Goal: Complete application form

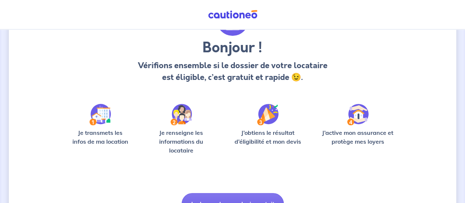
scroll to position [93, 0]
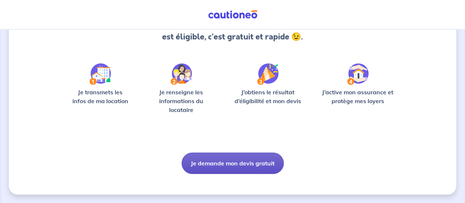
click at [255, 166] on button "Je demande mon devis gratuit" at bounding box center [233, 162] width 102 height 21
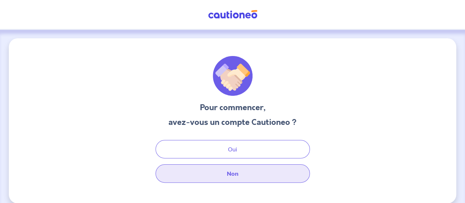
click at [234, 167] on button "Non" at bounding box center [233, 173] width 154 height 18
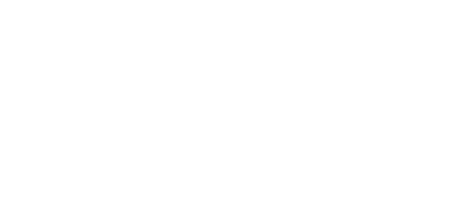
select select "FR"
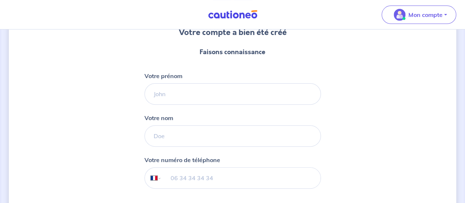
scroll to position [76, 0]
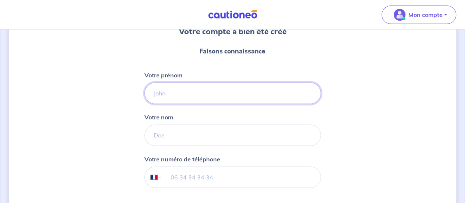
click at [184, 89] on input "Votre prénom" at bounding box center [233, 92] width 177 height 21
type input "Vincent"
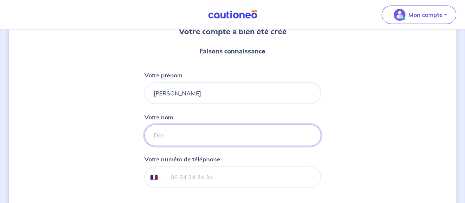
type input "Genesta"
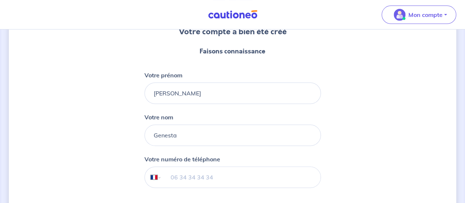
type input "07 50 31 00 59"
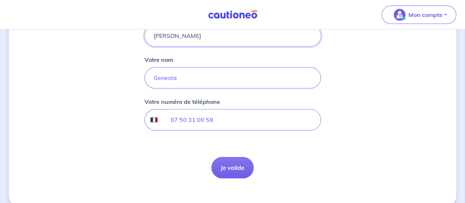
scroll to position [143, 0]
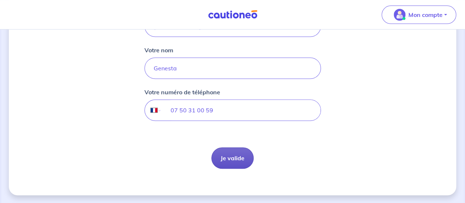
click at [230, 160] on button "Je valide" at bounding box center [233, 157] width 42 height 21
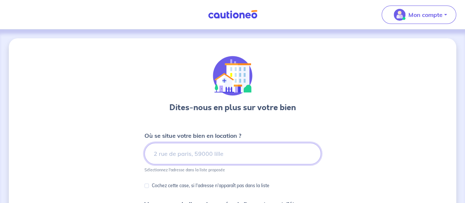
click at [231, 158] on input at bounding box center [233, 153] width 177 height 21
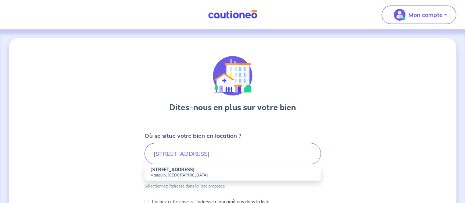
click at [203, 167] on li "252 Rue du Grau Mauguio, France" at bounding box center [233, 172] width 177 height 16
type input "252 Rue du Grau, Mauguio, France"
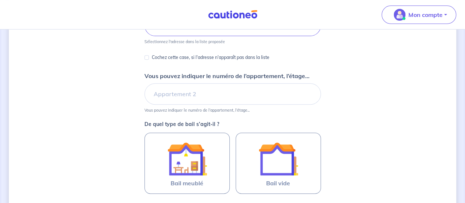
scroll to position [131, 0]
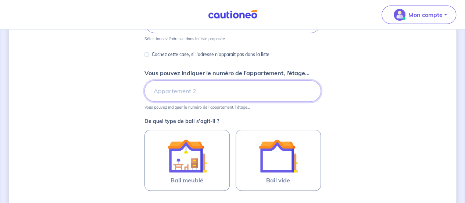
click at [210, 92] on input "Vous pouvez indiquer le numéro de l’appartement, l’étage..." at bounding box center [233, 90] width 177 height 21
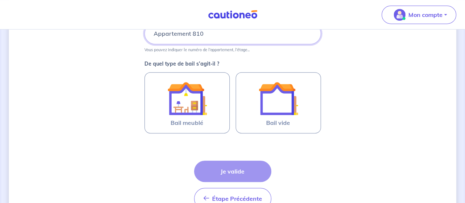
scroll to position [196, 0]
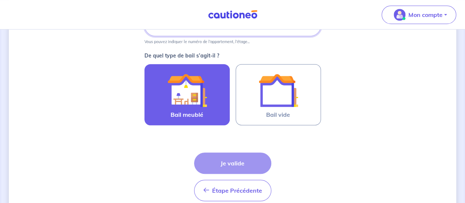
type input "Appartement 810"
click at [212, 104] on label "Bail meublé" at bounding box center [187, 94] width 85 height 61
click at [0, 0] on input "Bail meublé" at bounding box center [0, 0] width 0 height 0
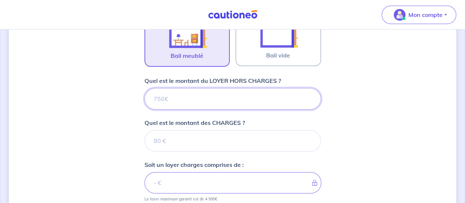
scroll to position [244, 0]
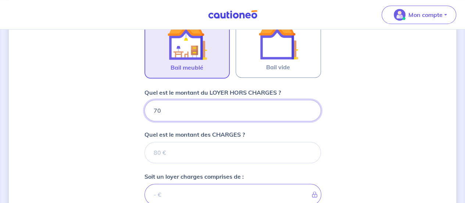
type input "700"
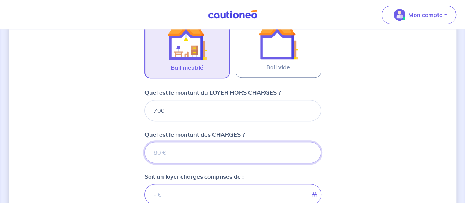
click at [204, 152] on input "Quel est le montant des CHARGES ?" at bounding box center [233, 152] width 177 height 21
type input "100"
type input "800"
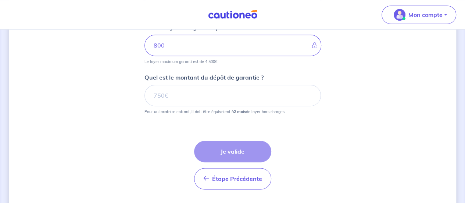
scroll to position [398, 0]
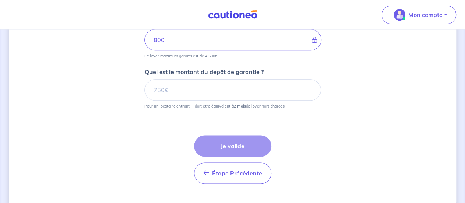
type input "100"
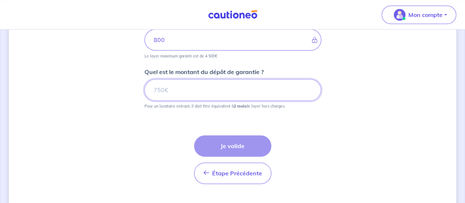
click at [207, 91] on input "Quel est le montant du dépôt de garantie ?" at bounding box center [233, 89] width 177 height 21
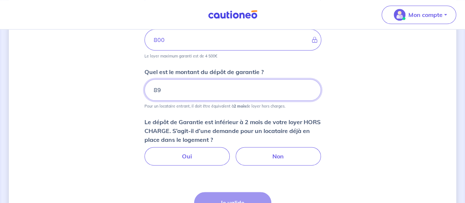
type input "8"
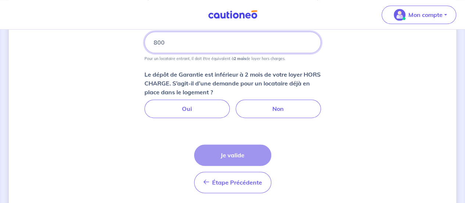
scroll to position [454, 0]
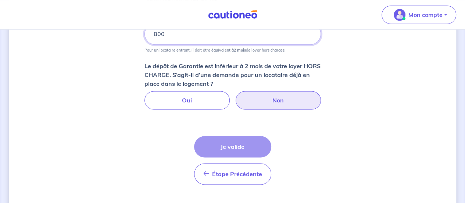
type input "800"
click at [272, 99] on label "Non" at bounding box center [278, 100] width 85 height 18
click at [235, 96] on input "Non" at bounding box center [232, 93] width 5 height 5
radio input "true"
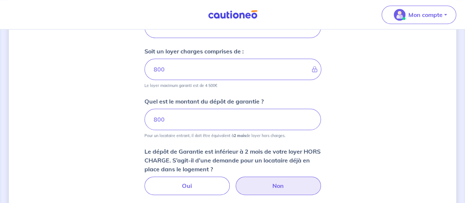
scroll to position [366, 0]
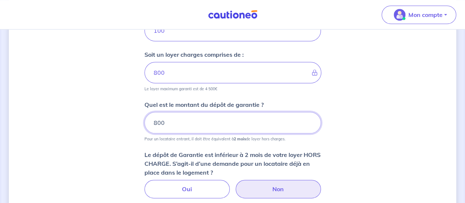
drag, startPoint x: 178, startPoint y: 128, endPoint x: 127, endPoint y: 118, distance: 52.5
click at [127, 118] on div "Dites-nous en plus sur votre bien Où se situe votre bien en location ? 252 Rue …" at bounding box center [233, 55] width 448 height 765
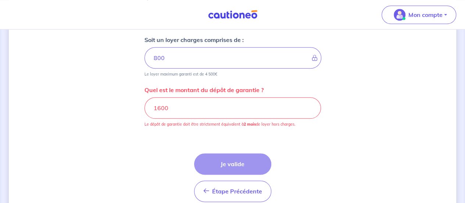
scroll to position [367, 0]
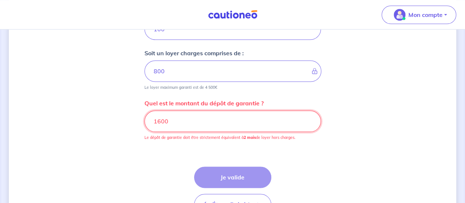
click at [203, 123] on input "1600" at bounding box center [233, 120] width 177 height 21
drag, startPoint x: 203, startPoint y: 123, endPoint x: 140, endPoint y: 117, distance: 63.5
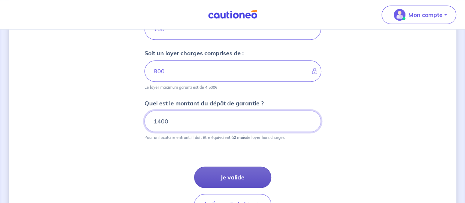
type input "1400"
click at [248, 171] on button "Je valide" at bounding box center [232, 176] width 77 height 21
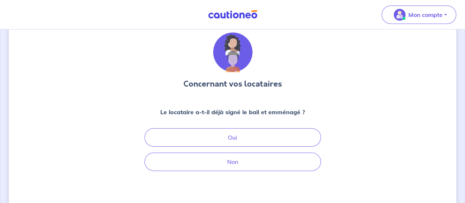
scroll to position [38, 0]
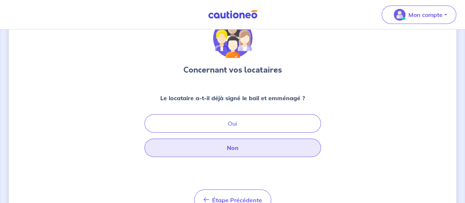
click at [261, 146] on button "Non" at bounding box center [233, 147] width 177 height 18
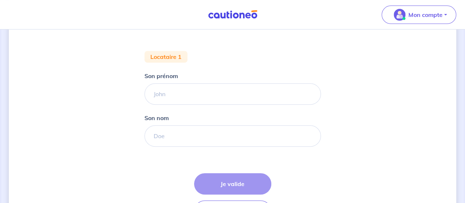
scroll to position [180, 0]
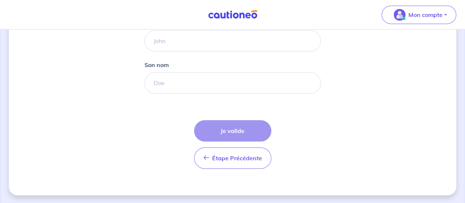
click at [234, 130] on div "Étape Précédente Précédent Je valide Je valide" at bounding box center [232, 144] width 77 height 49
